Goal: Task Accomplishment & Management: Manage account settings

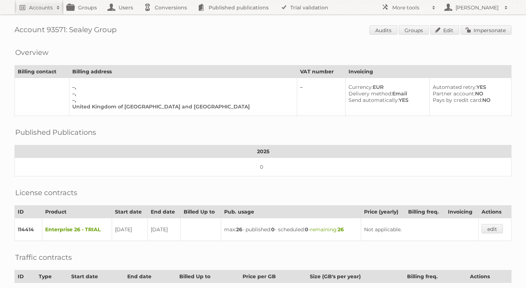
scroll to position [83, 0]
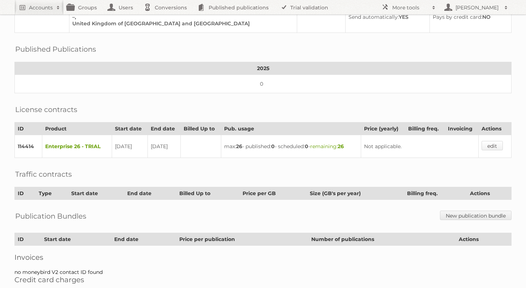
click at [501, 141] on link "edit" at bounding box center [491, 145] width 21 height 9
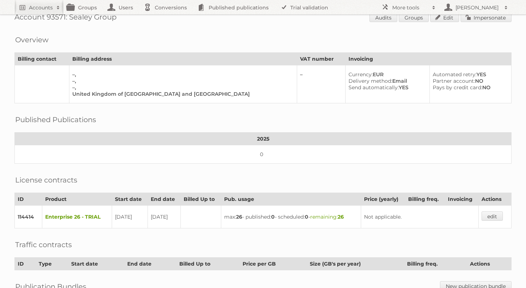
scroll to position [4, 0]
